Goal: Information Seeking & Learning: Learn about a topic

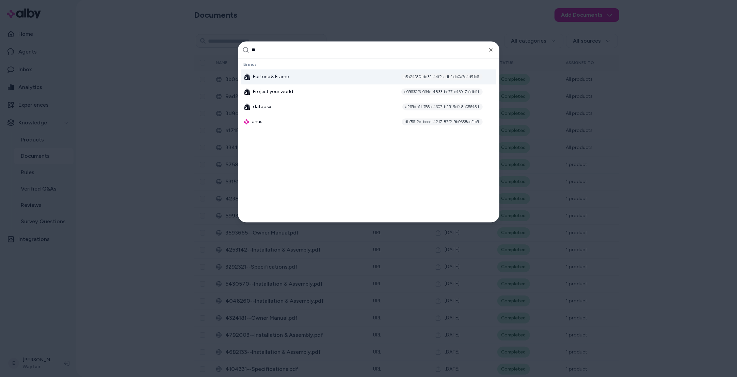
type input "*"
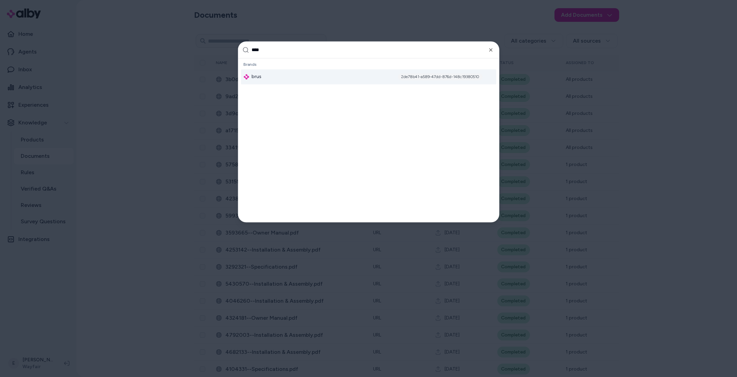
type input "****"
click at [358, 78] on div "brus 2de78b41-a589-47dd-876d-148c19380510" at bounding box center [368, 76] width 255 height 15
type input "****"
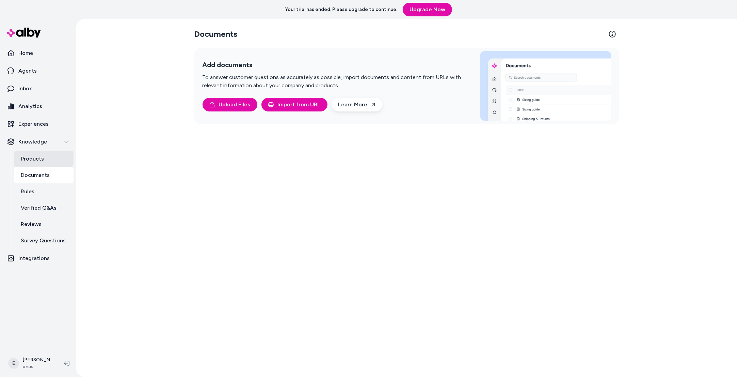
click at [50, 152] on link "Products" at bounding box center [44, 158] width 60 height 16
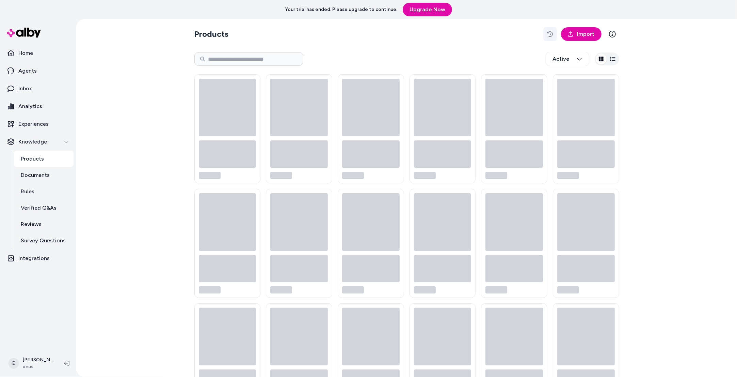
click at [548, 36] on icon "button" at bounding box center [549, 33] width 5 height 5
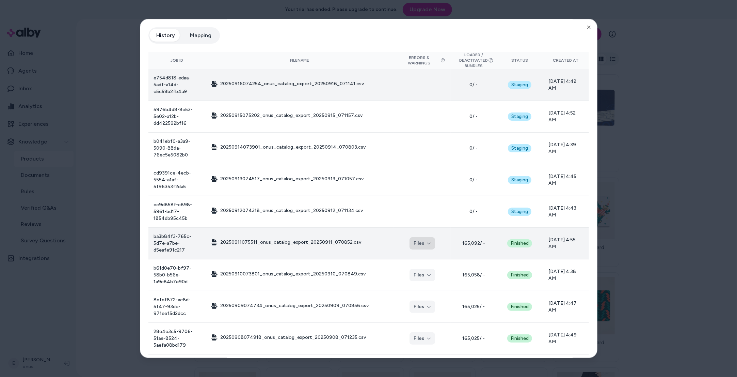
click at [427, 244] on icon "button" at bounding box center [429, 243] width 4 height 4
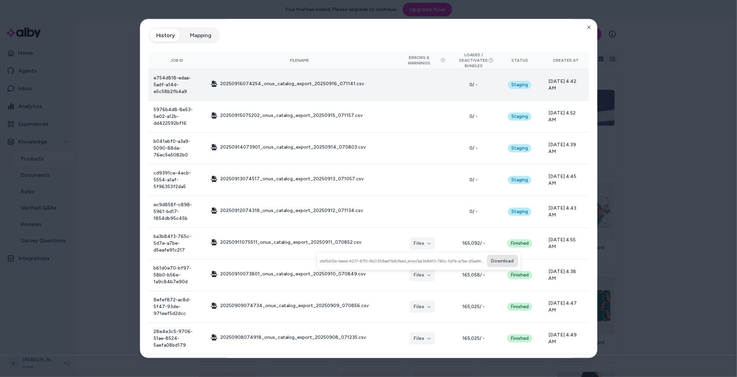
click at [502, 260] on button "Download" at bounding box center [502, 261] width 31 height 12
click at [591, 28] on icon "button" at bounding box center [588, 27] width 5 height 5
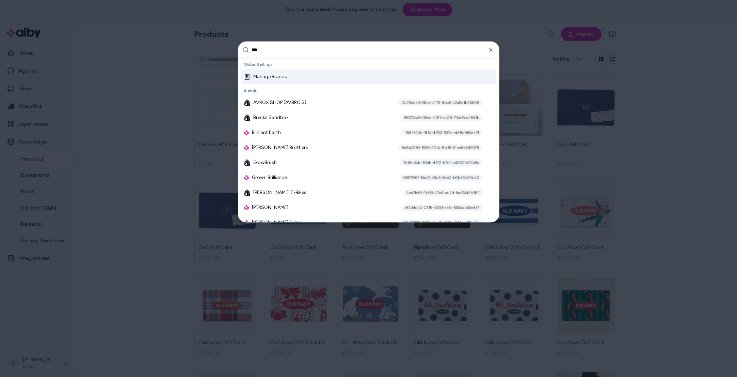
type input "****"
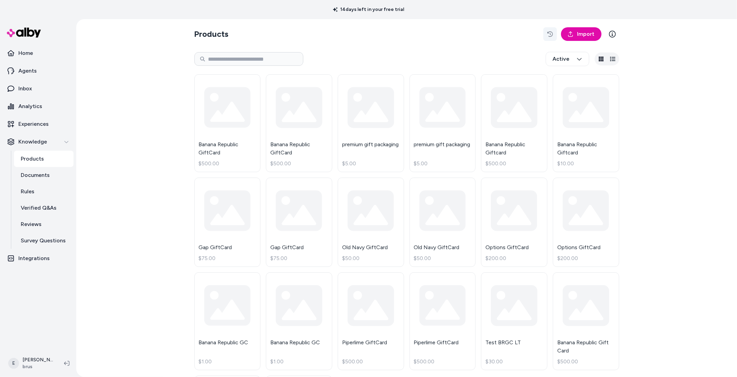
click at [553, 33] on button "button" at bounding box center [550, 34] width 14 height 14
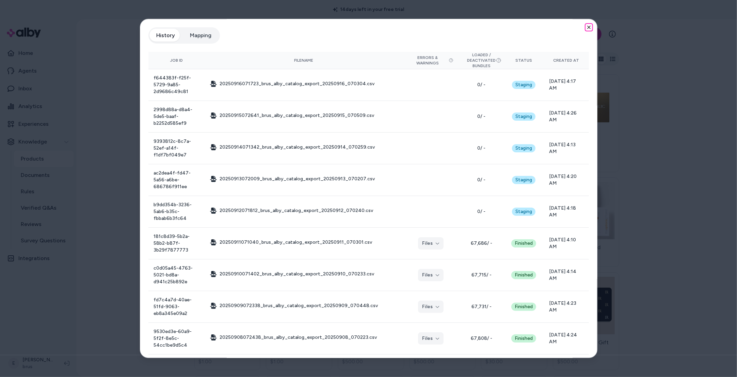
click at [589, 27] on icon "button" at bounding box center [588, 27] width 5 height 5
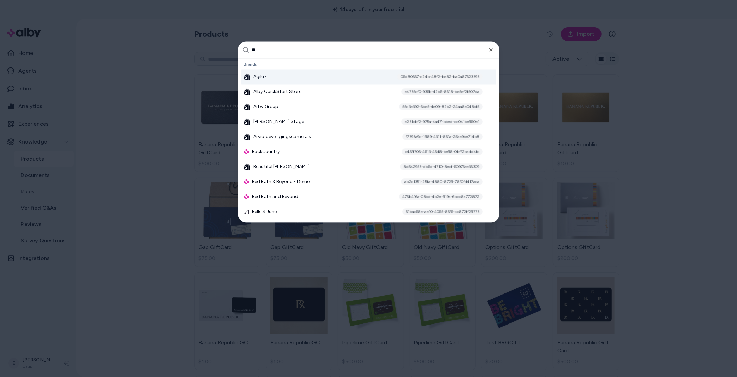
type input "***"
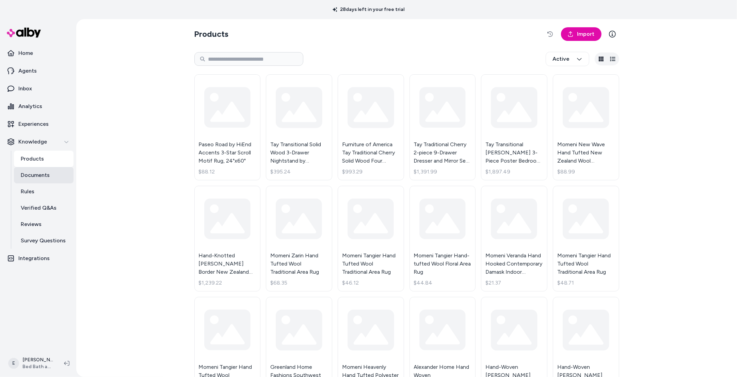
click at [30, 178] on p "Documents" at bounding box center [35, 175] width 29 height 8
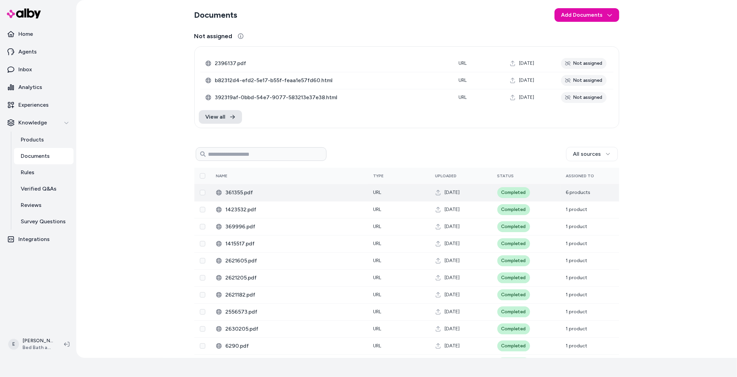
click at [255, 194] on span "361355.pdf" at bounding box center [294, 192] width 137 height 8
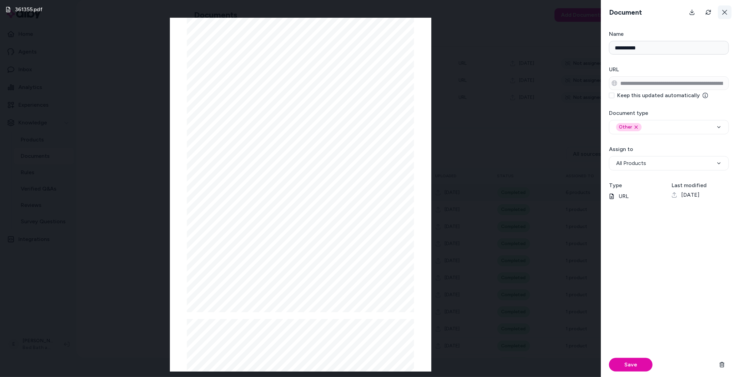
click at [725, 12] on icon at bounding box center [724, 12] width 5 height 5
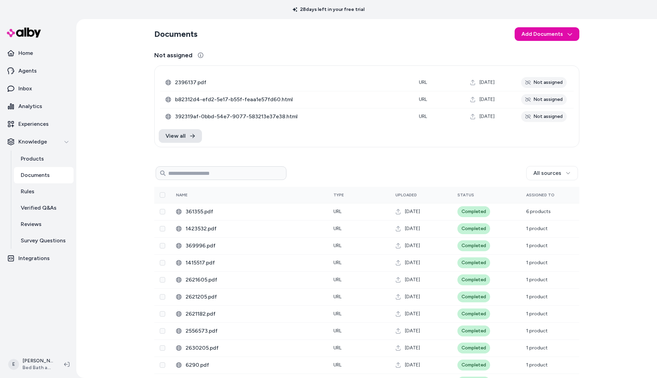
scroll to position [19, 0]
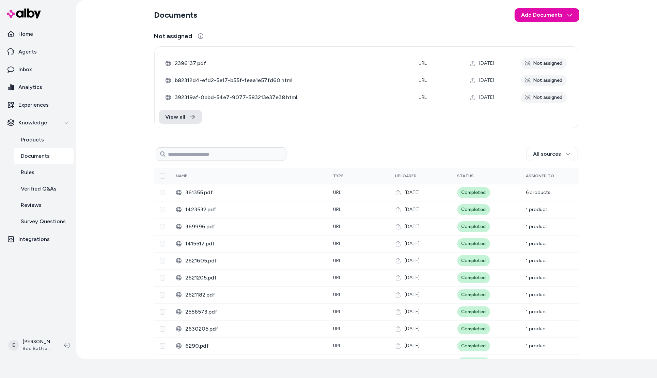
click at [30, 360] on section "Home Agents Inbox Analytics Experiences Knowledge Products Documents Rules Veri…" at bounding box center [328, 189] width 657 height 378
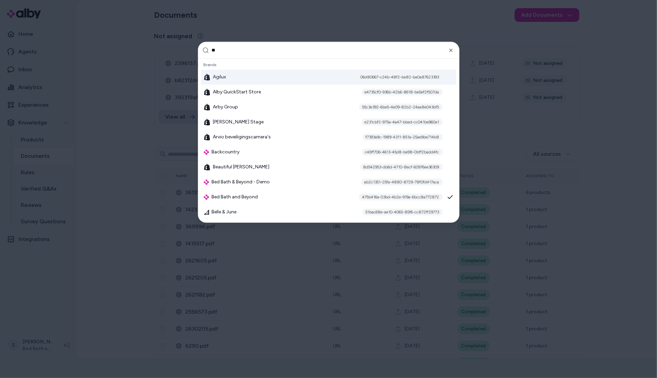
type input "***"
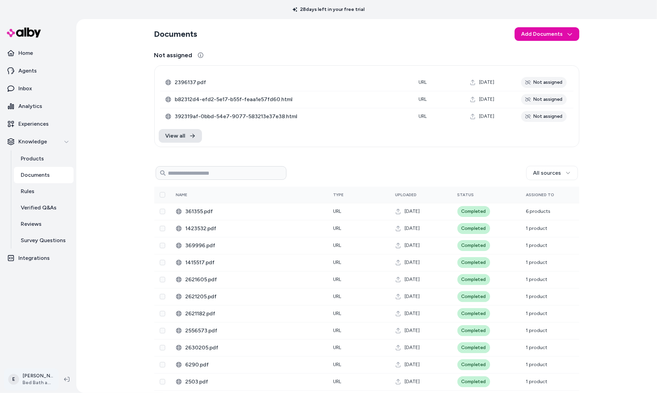
click at [34, 377] on html "28 days left in your free trial Home Agents Inbox Analytics Experiences Knowled…" at bounding box center [328, 196] width 657 height 393
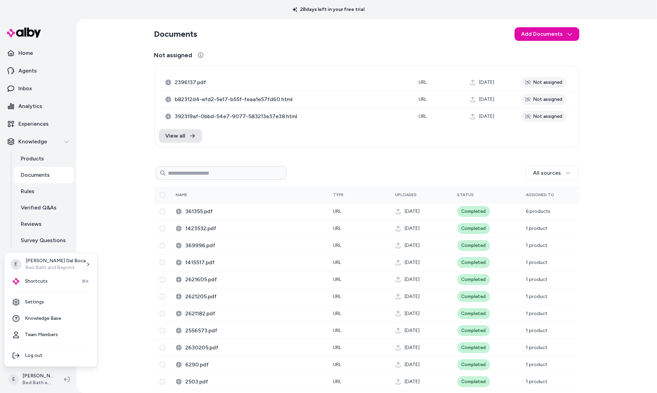
click at [110, 196] on html "28 days left in your free trial Home Agents Inbox Analytics Experiences Knowled…" at bounding box center [328, 196] width 657 height 393
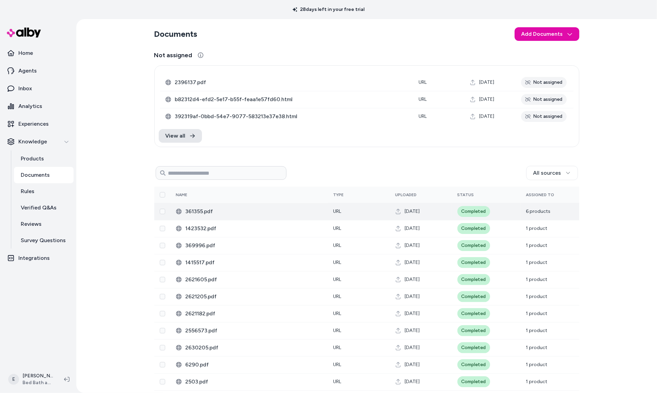
click at [265, 209] on span "361355.pdf" at bounding box center [254, 211] width 137 height 8
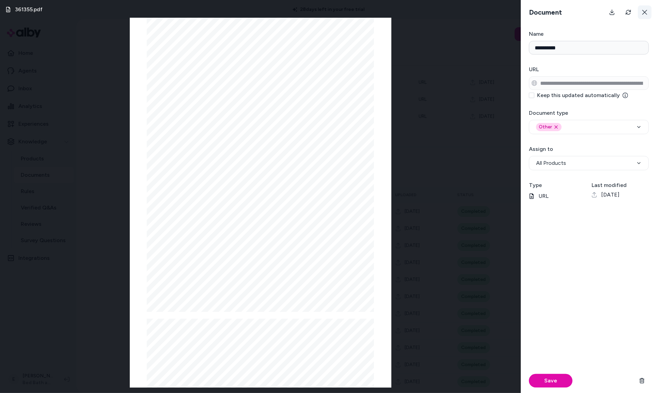
click at [642, 15] on icon at bounding box center [644, 12] width 5 height 5
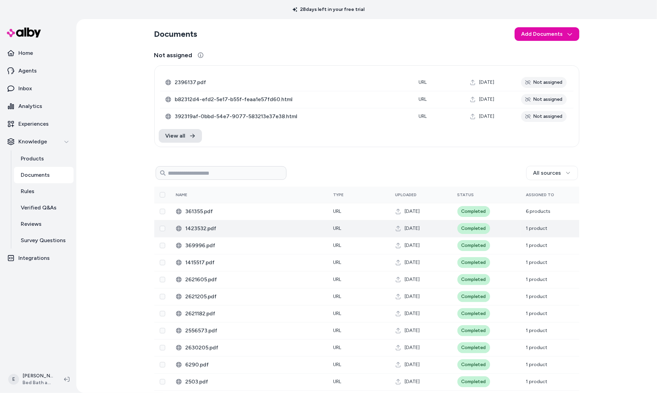
click at [246, 224] on td "1423532.pdf" at bounding box center [249, 228] width 157 height 17
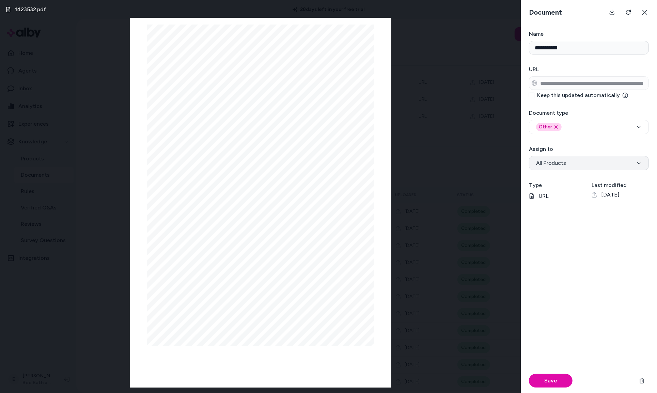
click at [596, 163] on button "All Products" at bounding box center [589, 163] width 120 height 14
click at [593, 148] on div "**********" at bounding box center [589, 157] width 120 height 25
click at [644, 9] on button at bounding box center [645, 12] width 14 height 14
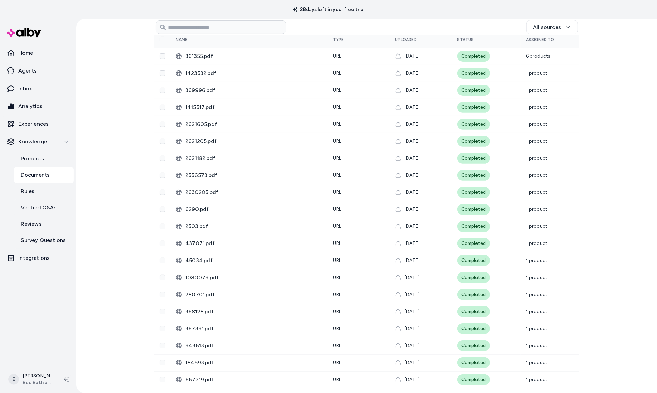
scroll to position [156, 0]
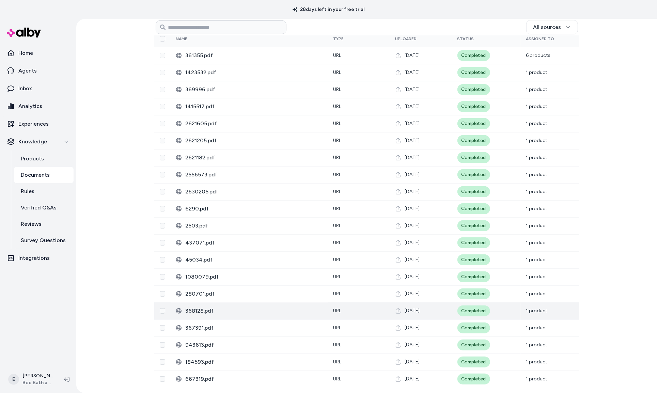
click at [247, 309] on span "368128.pdf" at bounding box center [254, 311] width 137 height 8
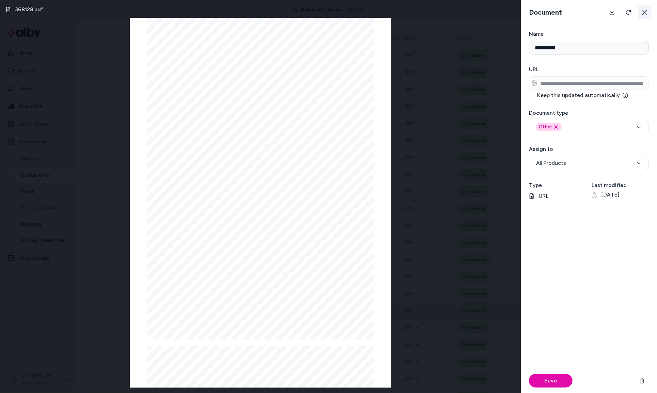
click at [646, 14] on icon at bounding box center [644, 12] width 5 height 5
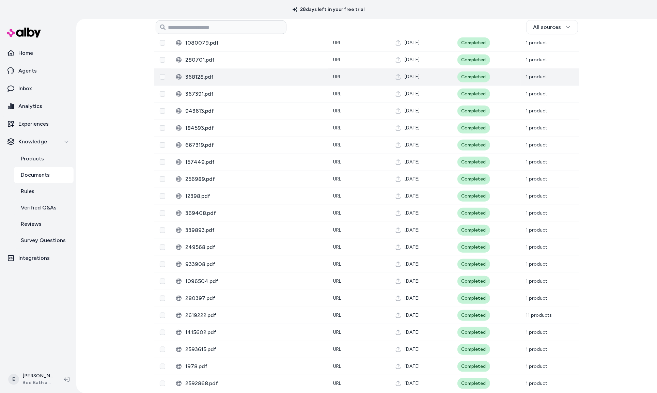
scroll to position [496, 0]
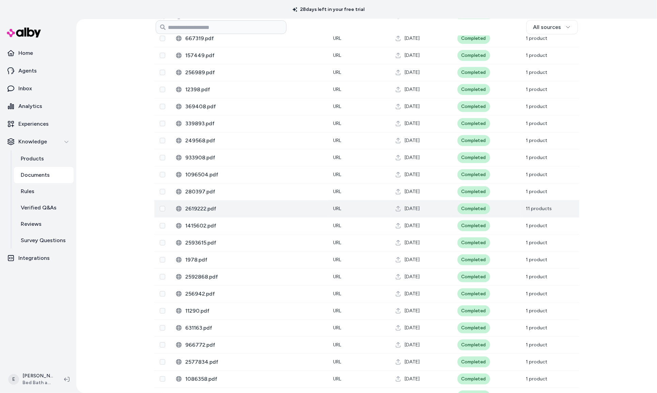
click at [509, 210] on td "Completed" at bounding box center [486, 208] width 69 height 17
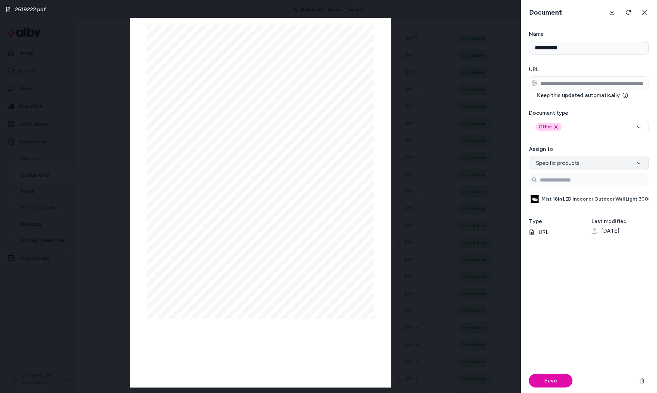
click at [597, 168] on button "Specific products" at bounding box center [589, 163] width 120 height 14
click at [644, 16] on button at bounding box center [645, 12] width 14 height 14
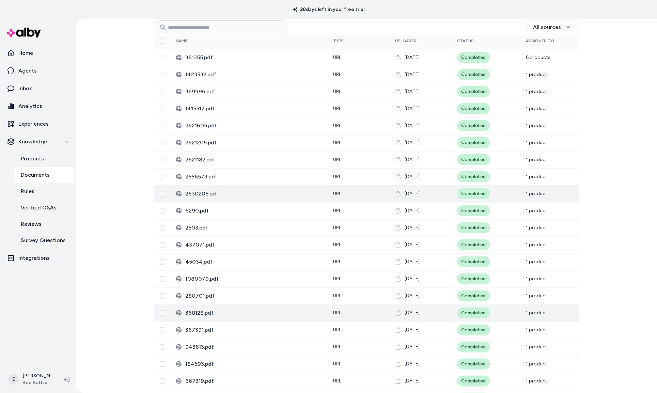
scroll to position [0, 0]
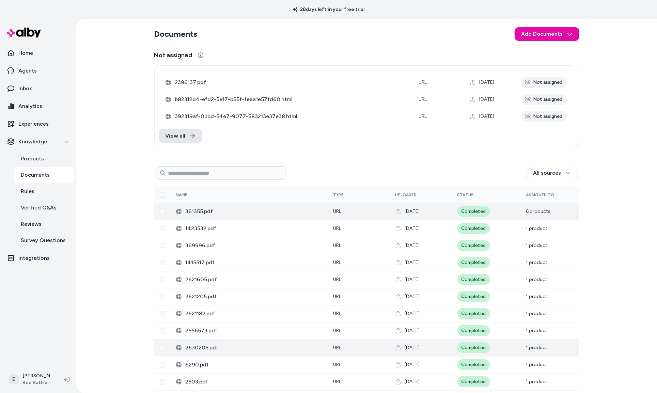
click at [221, 215] on span "361355.pdf" at bounding box center [254, 211] width 137 height 8
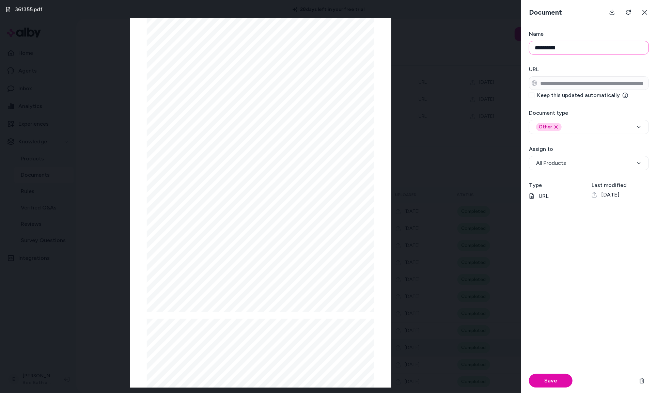
click at [546, 49] on input "**********" at bounding box center [589, 48] width 120 height 14
click at [570, 49] on input "**********" at bounding box center [589, 48] width 120 height 14
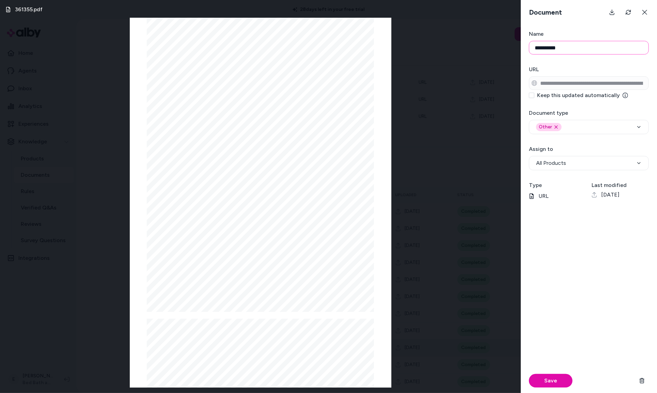
click at [570, 49] on input "**********" at bounding box center [589, 48] width 120 height 14
click at [457, 88] on div "361355.pdf Page 1/2 WC-2121-60-DBL Installation Guide 0 1 2 3 4 HOW TO ADJUST H…" at bounding box center [260, 196] width 521 height 393
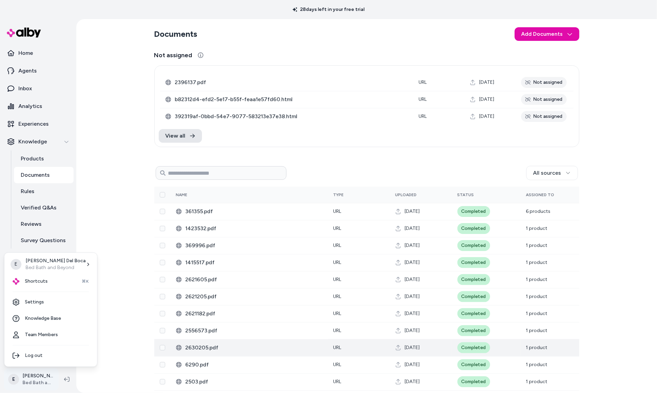
click at [40, 377] on html "28 days left in your free trial Home Agents Inbox Analytics Experiences Knowled…" at bounding box center [328, 196] width 657 height 393
click at [93, 234] on html "28 days left in your free trial Home Agents Inbox Analytics Experiences Knowled…" at bounding box center [328, 196] width 657 height 393
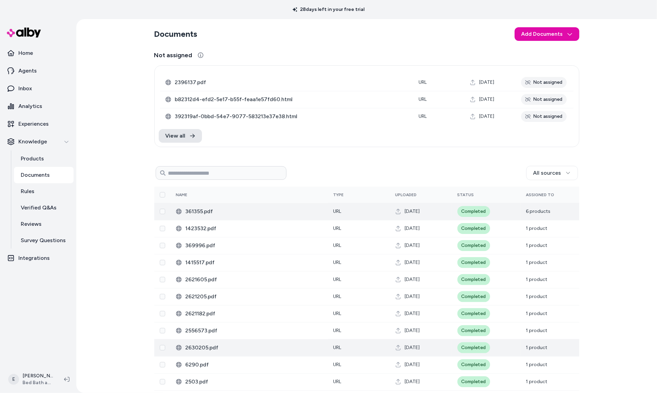
click at [312, 214] on span "361355.pdf" at bounding box center [254, 211] width 137 height 8
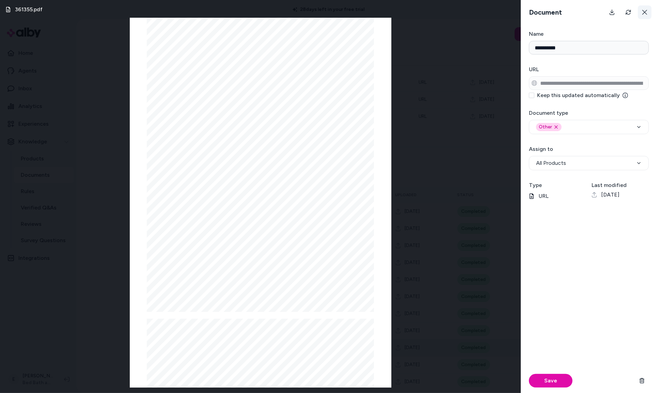
click at [645, 13] on icon at bounding box center [644, 12] width 5 height 5
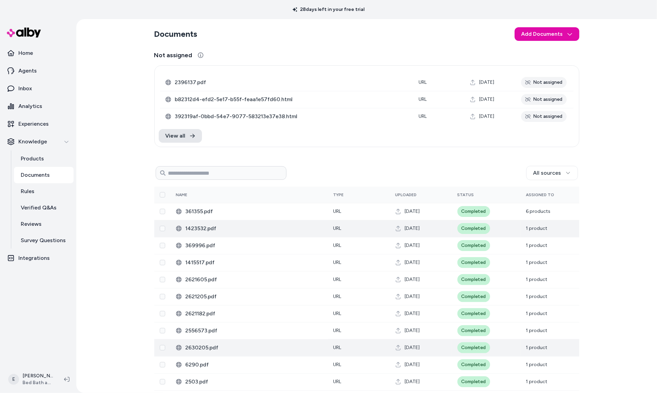
click at [516, 225] on td "Completed" at bounding box center [486, 228] width 69 height 17
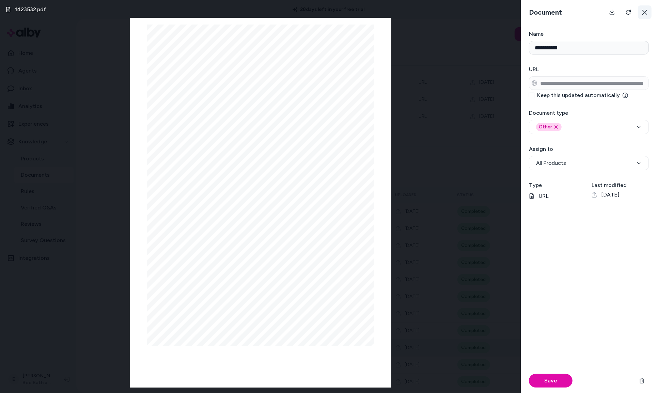
click at [646, 16] on button at bounding box center [645, 12] width 14 height 14
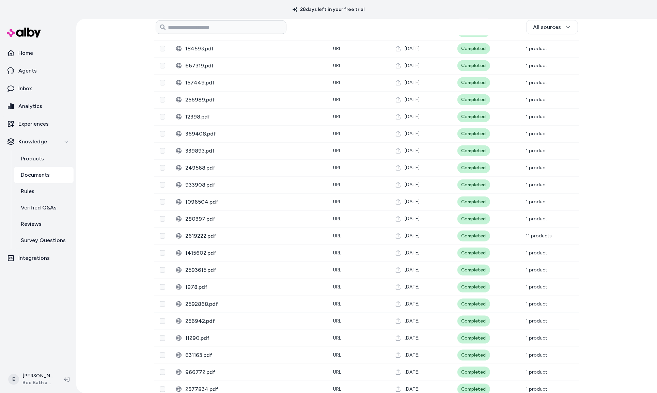
scroll to position [524, 0]
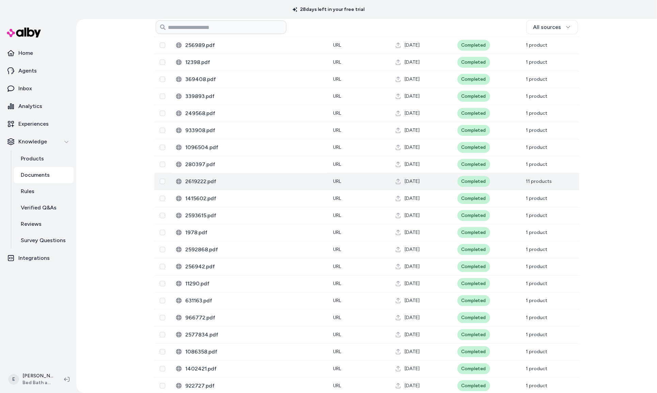
click at [546, 181] on span "11 products" at bounding box center [539, 181] width 26 height 6
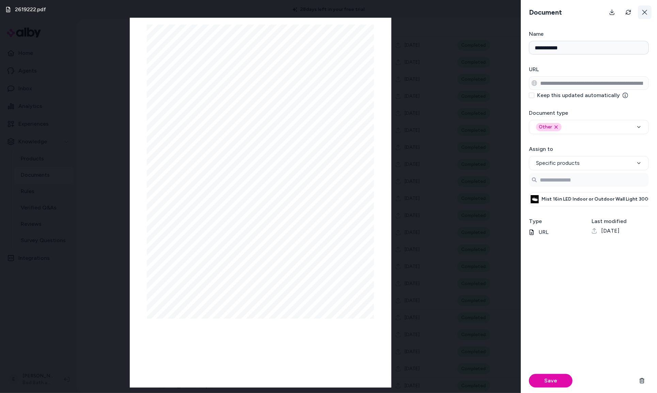
click at [640, 13] on button at bounding box center [645, 12] width 14 height 14
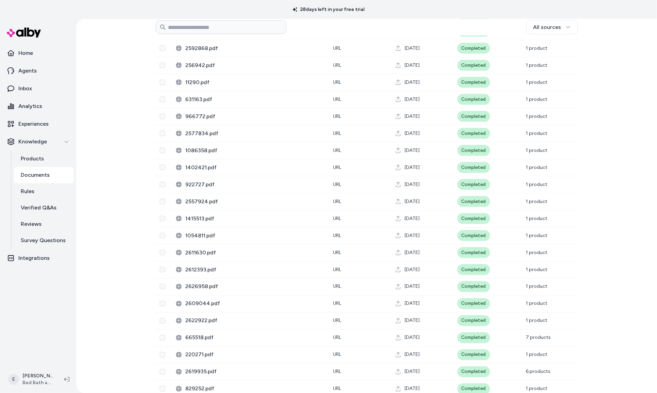
scroll to position [837, 0]
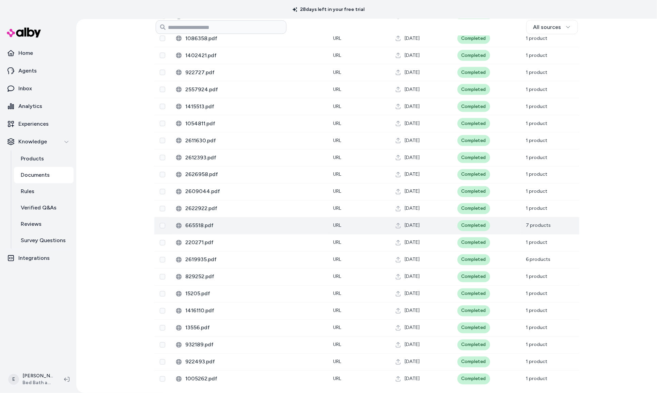
click at [515, 225] on td "Completed" at bounding box center [486, 225] width 69 height 17
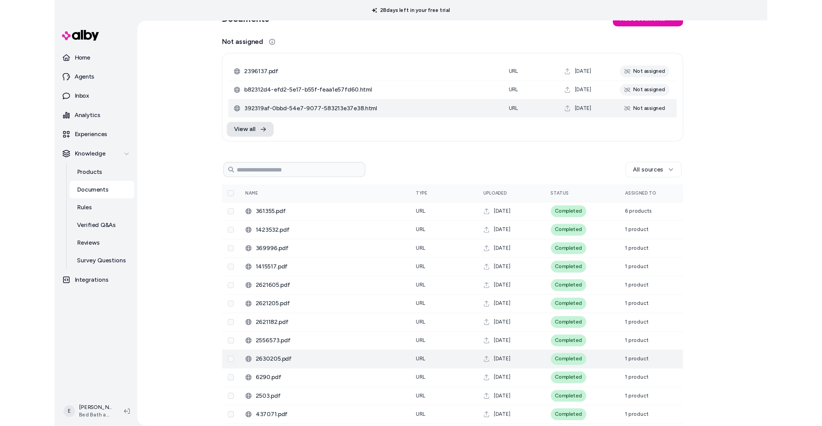
scroll to position [0, 0]
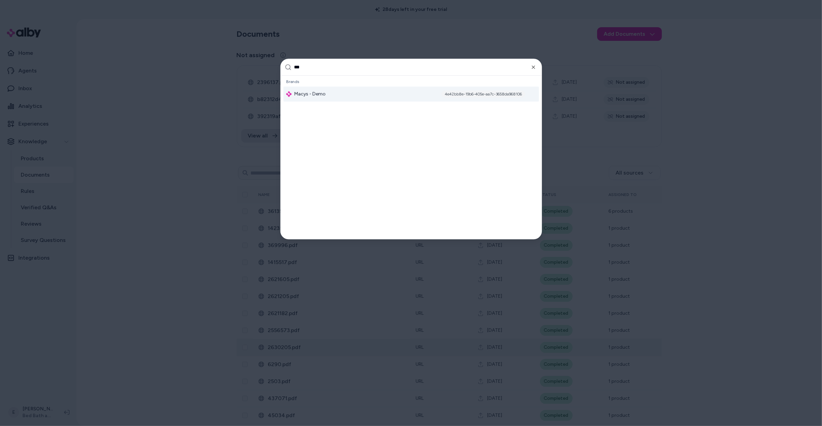
type input "****"
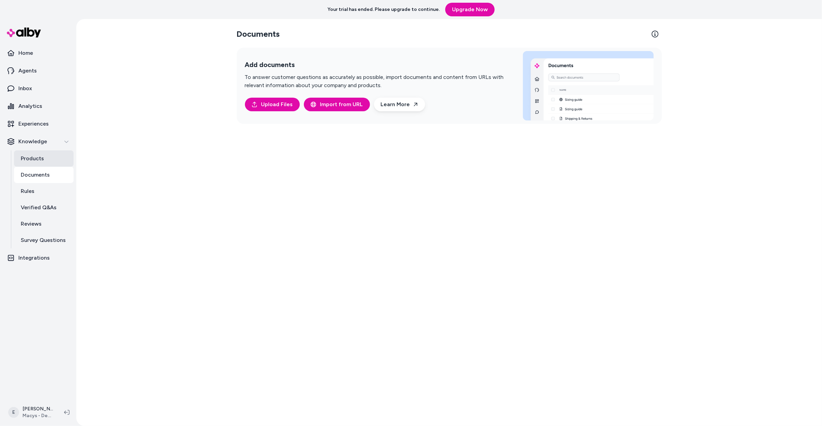
click at [37, 159] on p "Products" at bounding box center [32, 159] width 23 height 8
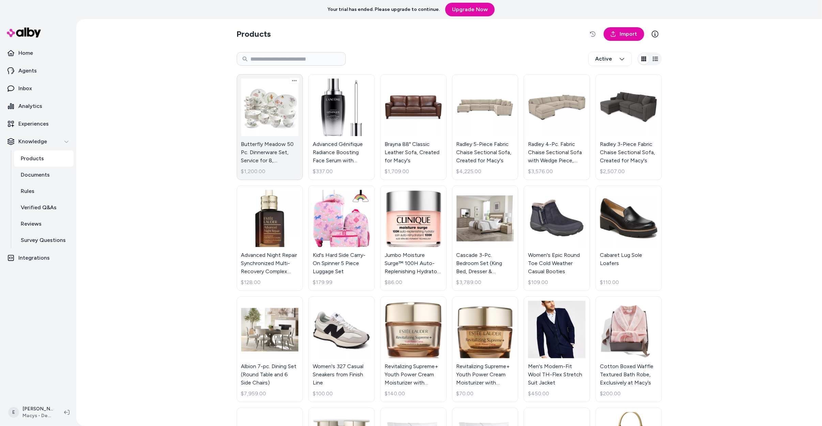
click at [257, 127] on link "Butterfly Meadow 50 Pc. Dinnerware Set, Service for 8, Exclusively at Macy’s $1…" at bounding box center [270, 127] width 66 height 106
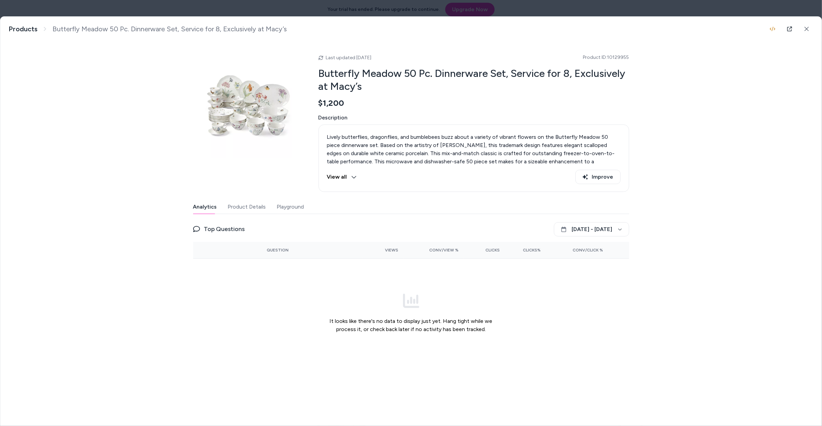
click at [256, 206] on button "Product Details" at bounding box center [247, 207] width 38 height 14
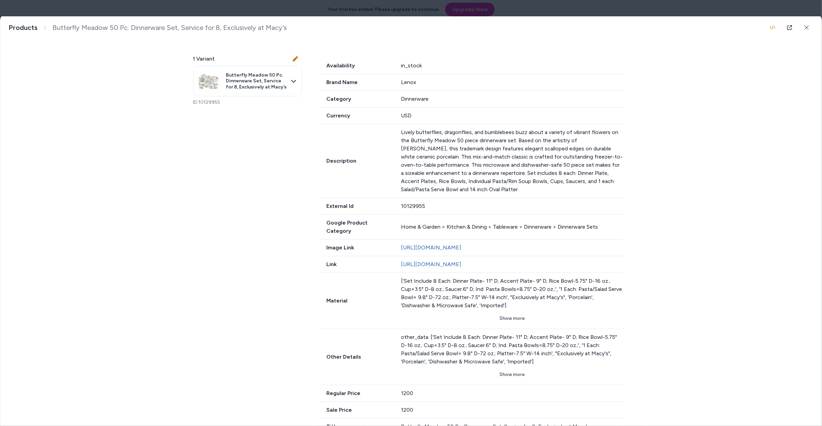
scroll to position [206, 0]
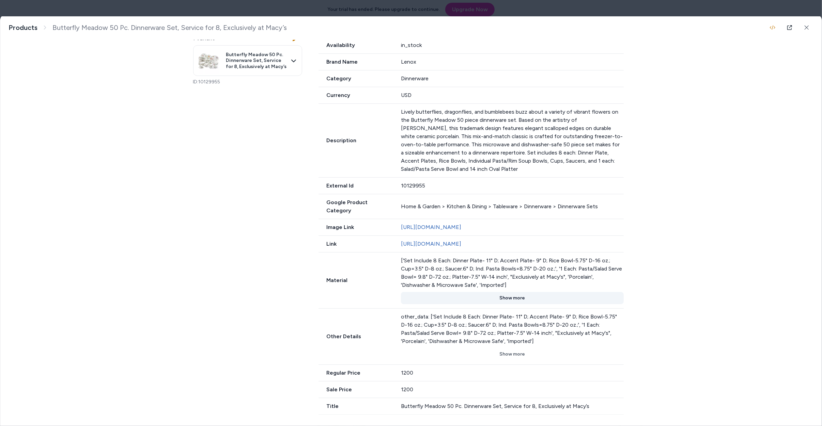
click at [513, 293] on button "Show more" at bounding box center [512, 298] width 223 height 12
click at [510, 299] on button "Show less" at bounding box center [512, 298] width 223 height 12
click at [510, 295] on button "Show more" at bounding box center [512, 298] width 223 height 12
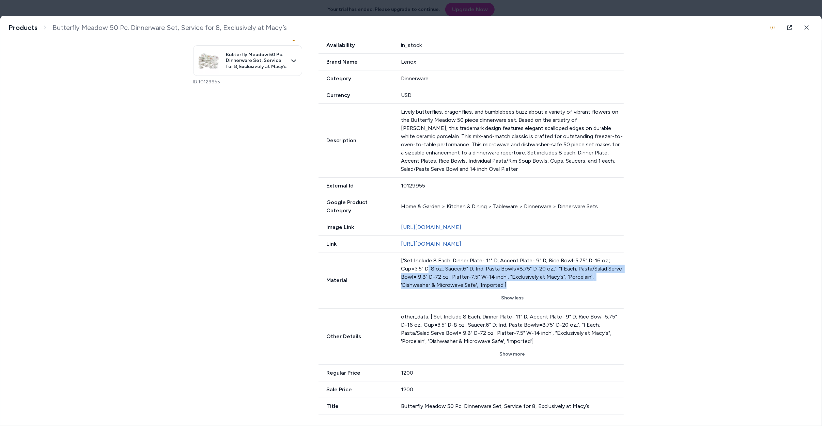
drag, startPoint x: 428, startPoint y: 264, endPoint x: 582, endPoint y: 286, distance: 155.1
click at [582, 286] on div "['Set Include 8 Each: Dinner Plate- 11" D; Accent Plate- 9" D; Rice Bowl-5.75" …" at bounding box center [512, 273] width 223 height 33
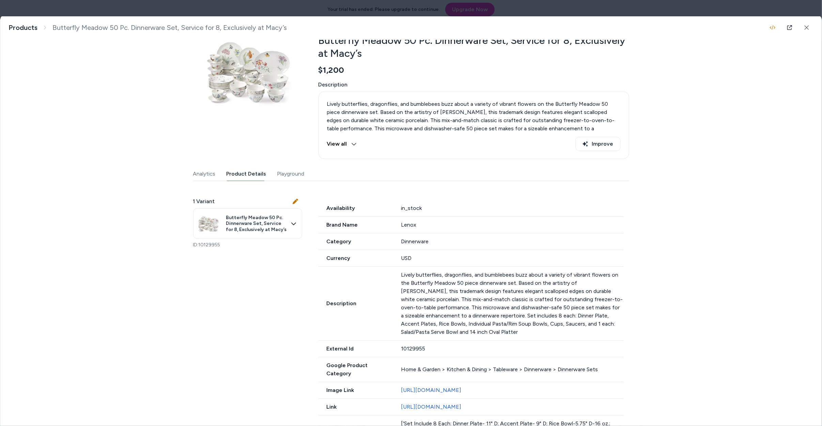
scroll to position [0, 0]
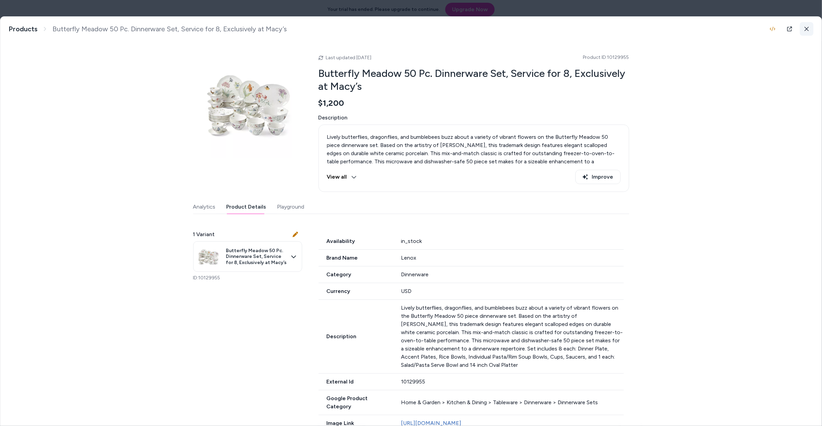
click at [806, 28] on icon at bounding box center [806, 29] width 5 height 5
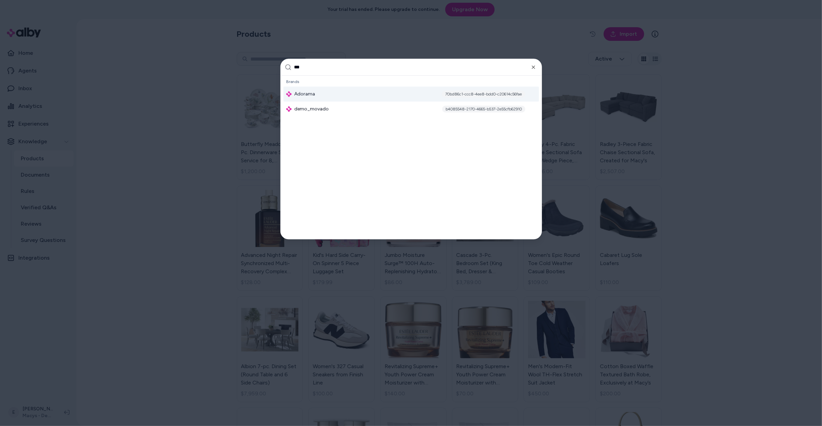
type input "****"
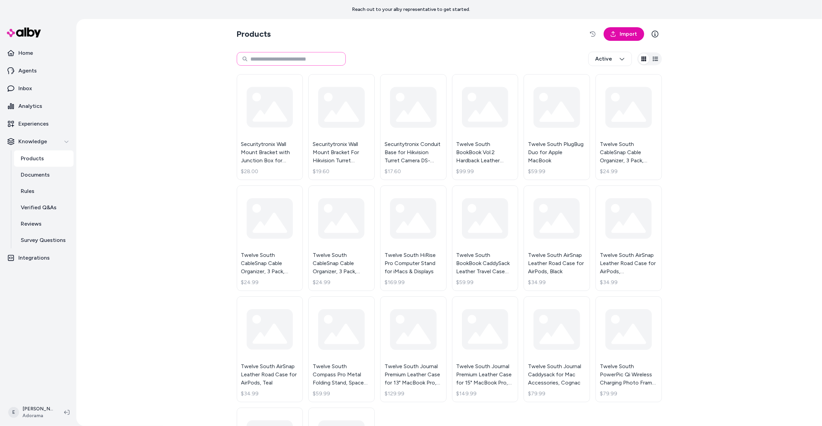
click at [299, 62] on input at bounding box center [291, 59] width 109 height 14
paste input "**********"
type input "**********"
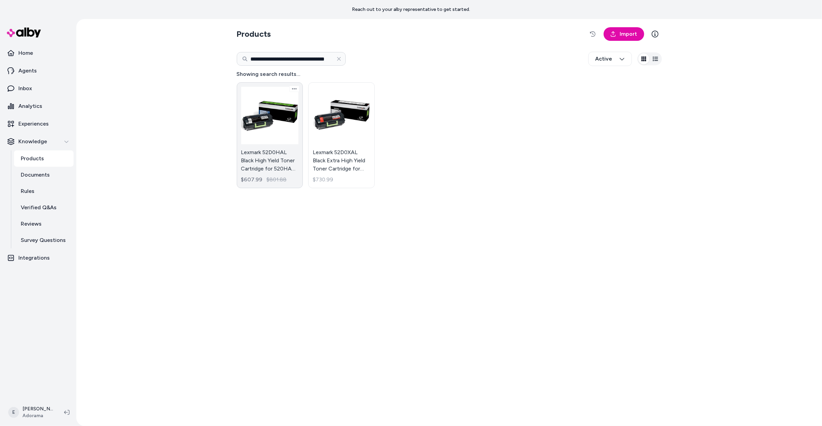
click at [284, 110] on link "Lexmark 52D0HAL Black High Yield Toner Cartridge for 520HAL and MS710dn Printer…" at bounding box center [270, 135] width 66 height 106
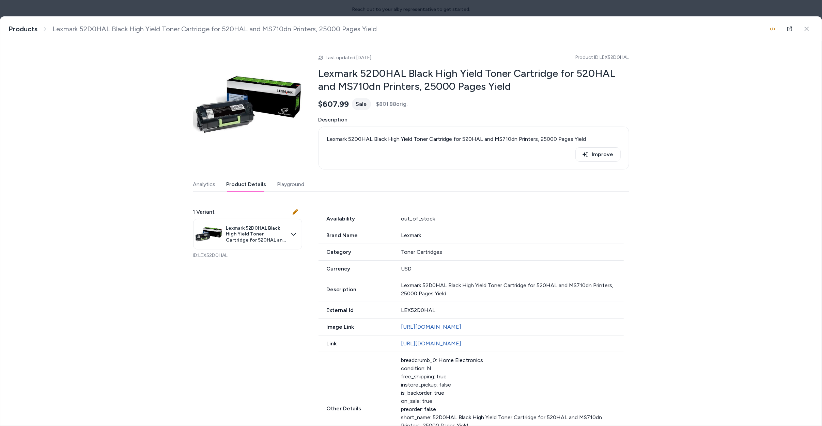
click at [245, 180] on button "Product Details" at bounding box center [246, 185] width 40 height 14
click at [804, 29] on icon at bounding box center [806, 29] width 5 height 5
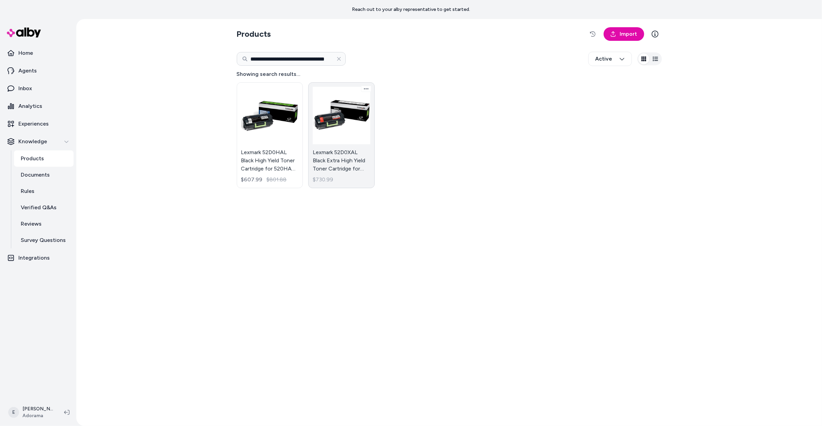
click at [334, 122] on link "Lexmark 52D0XAL Black Extra High Yield Toner Cartridge for 520XAL and MS711dn P…" at bounding box center [341, 135] width 66 height 106
click at [348, 114] on link "Lexmark 52D0XAL Black Extra High Yield Toner Cartridge for 520XAL and MS711dn P…" at bounding box center [341, 135] width 66 height 106
click at [345, 171] on link "Lexmark 52D0XAL Black Extra High Yield Toner Cartridge for 520XAL and MS711dn P…" at bounding box center [341, 135] width 66 height 106
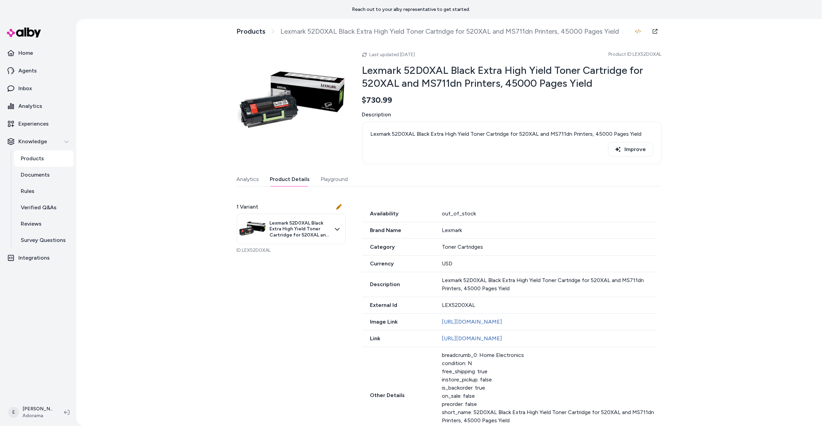
click at [303, 180] on button "Product Details" at bounding box center [290, 180] width 40 height 14
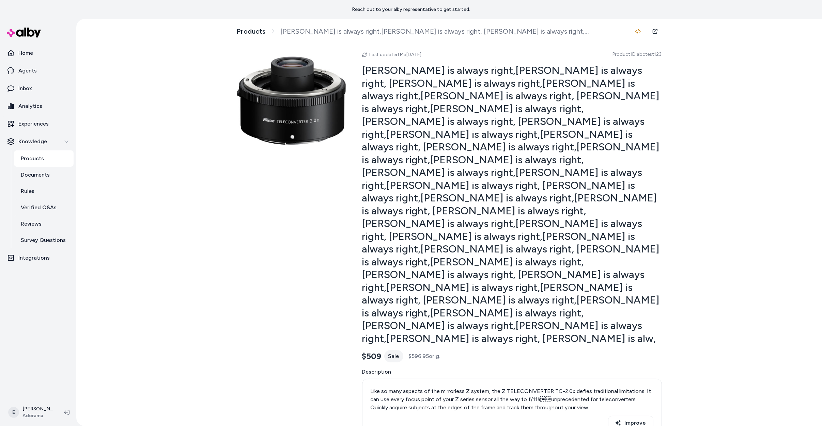
click at [469, 165] on h2 "[PERSON_NAME] is always right,[PERSON_NAME] is always right, [PERSON_NAME] is a…" at bounding box center [512, 204] width 300 height 281
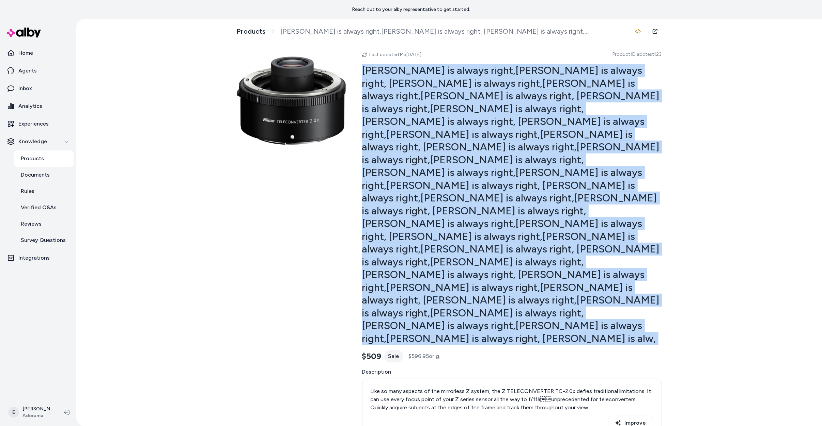
click at [469, 165] on h2 "[PERSON_NAME] is always right,[PERSON_NAME] is always right, [PERSON_NAME] is a…" at bounding box center [512, 204] width 300 height 281
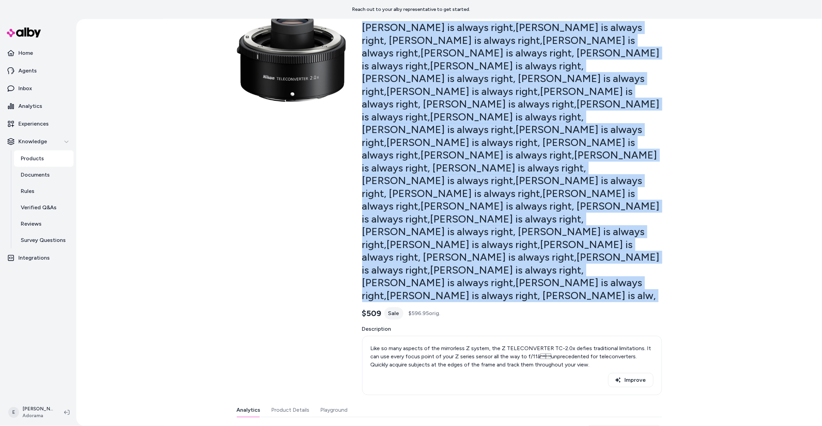
scroll to position [78, 0]
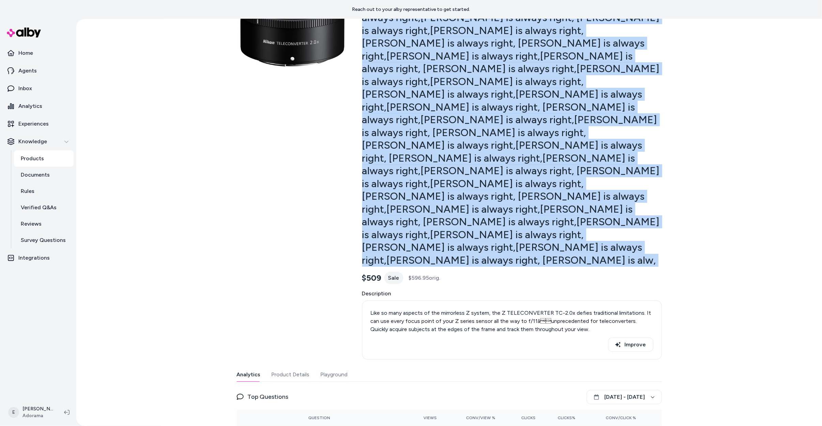
click at [285, 368] on button "Product Details" at bounding box center [290, 375] width 38 height 14
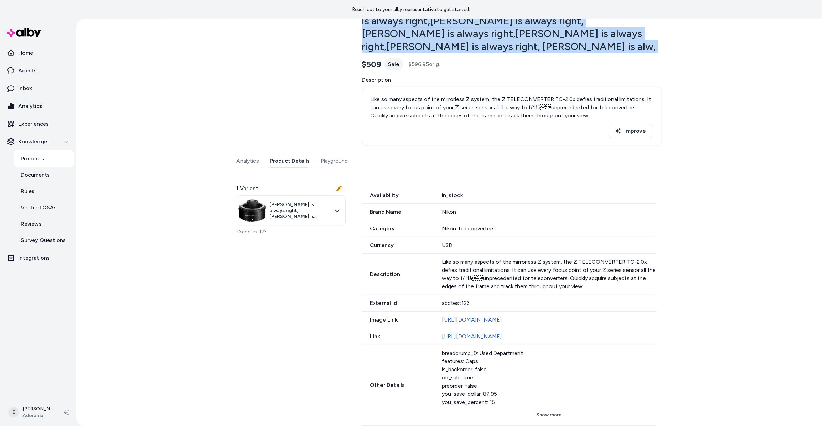
scroll to position [323, 0]
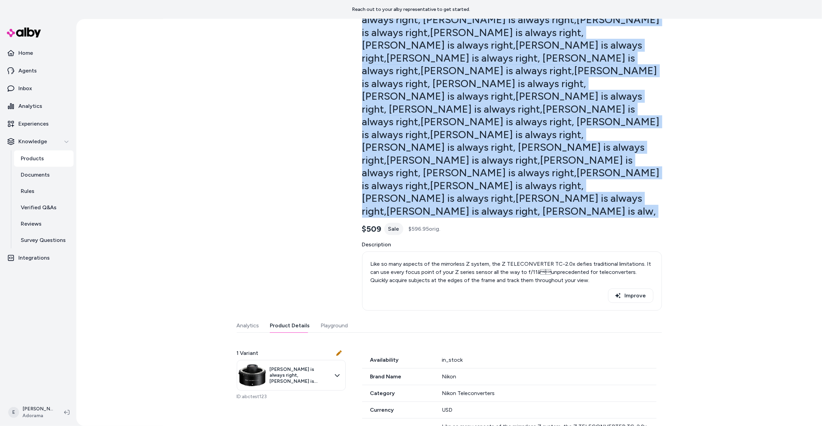
scroll to position [0, 0]
